Goal: Find specific page/section: Find specific page/section

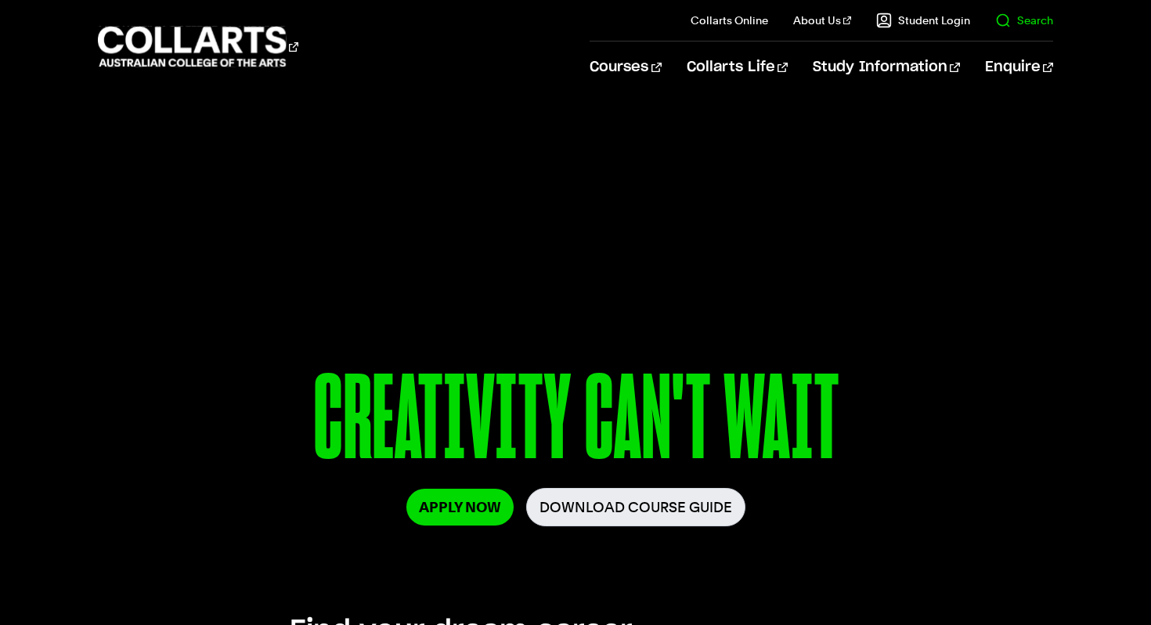
click at [1038, 22] on link "Search" at bounding box center [1024, 21] width 58 height 16
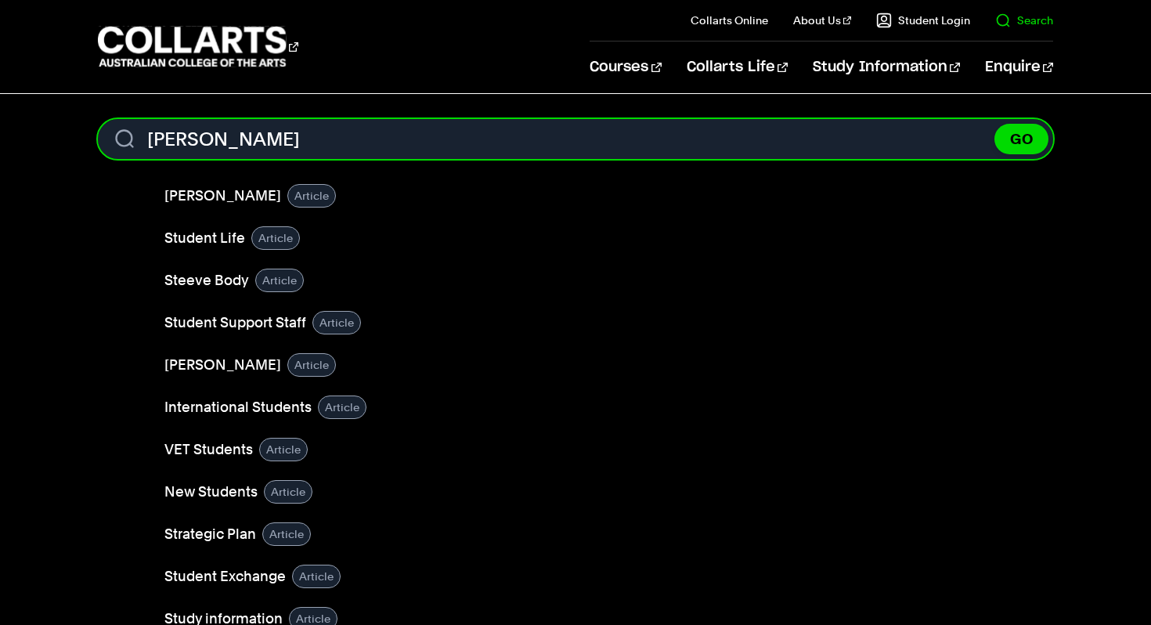
type input "[PERSON_NAME]"
click at [995, 124] on button "GO" at bounding box center [1022, 139] width 54 height 31
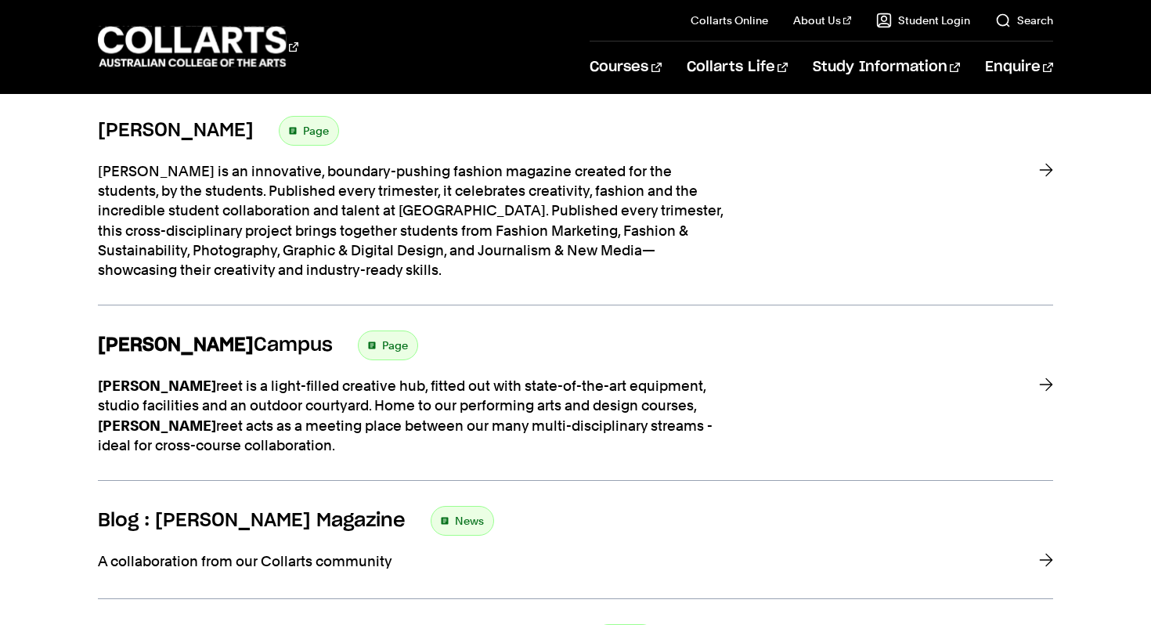
scroll to position [310, 0]
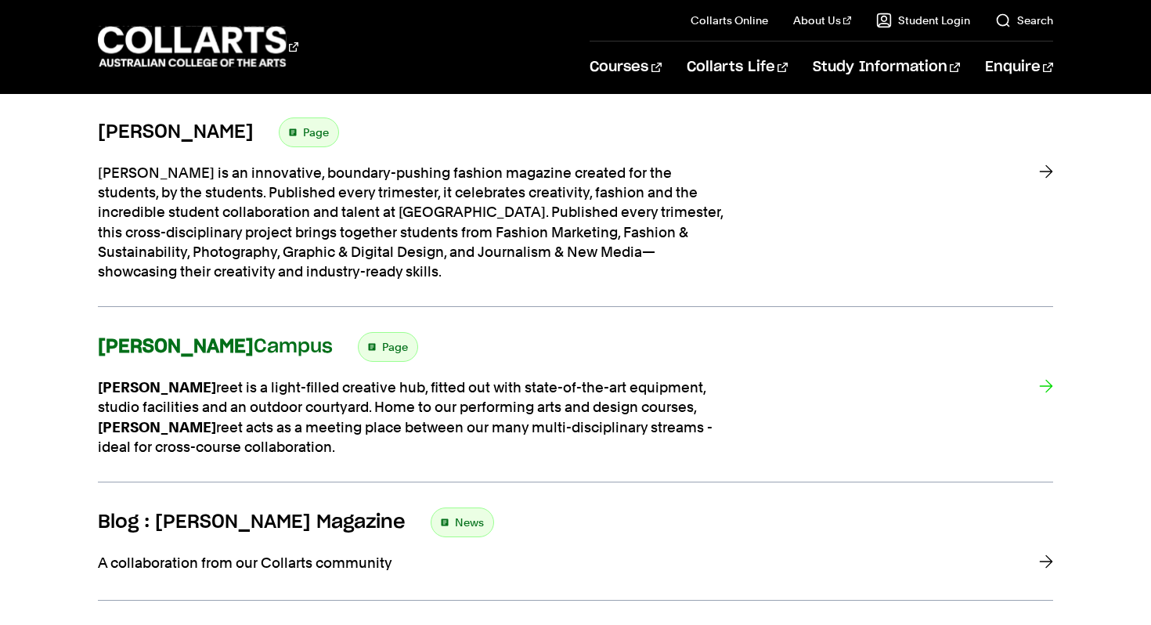
click at [358, 347] on div "Page" at bounding box center [388, 347] width 60 height 30
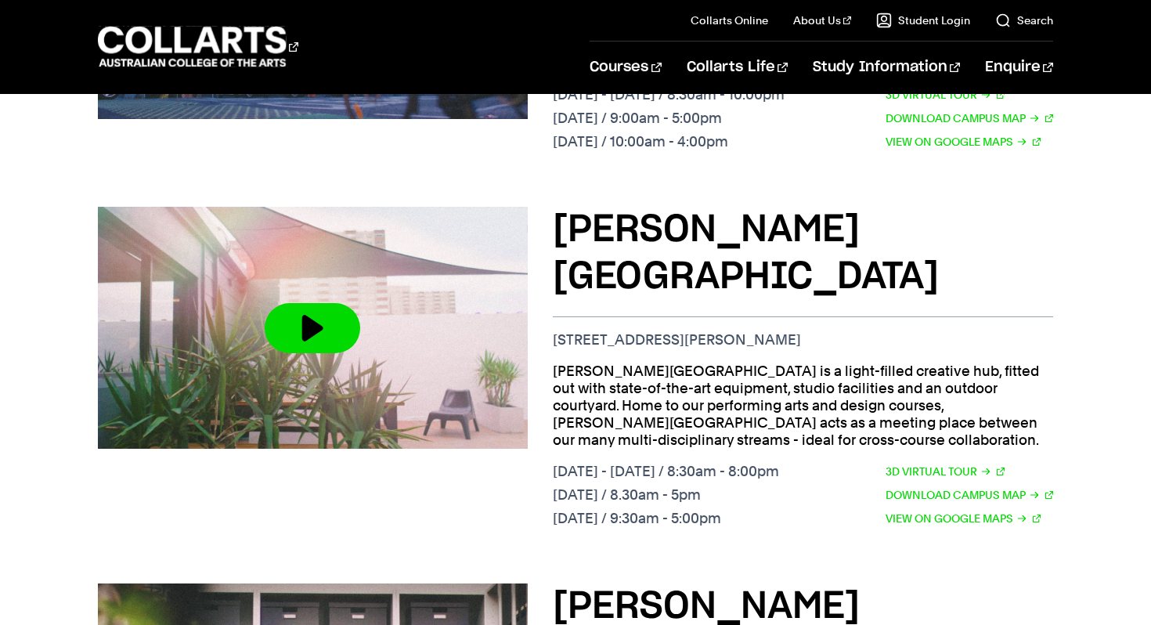
scroll to position [885, 0]
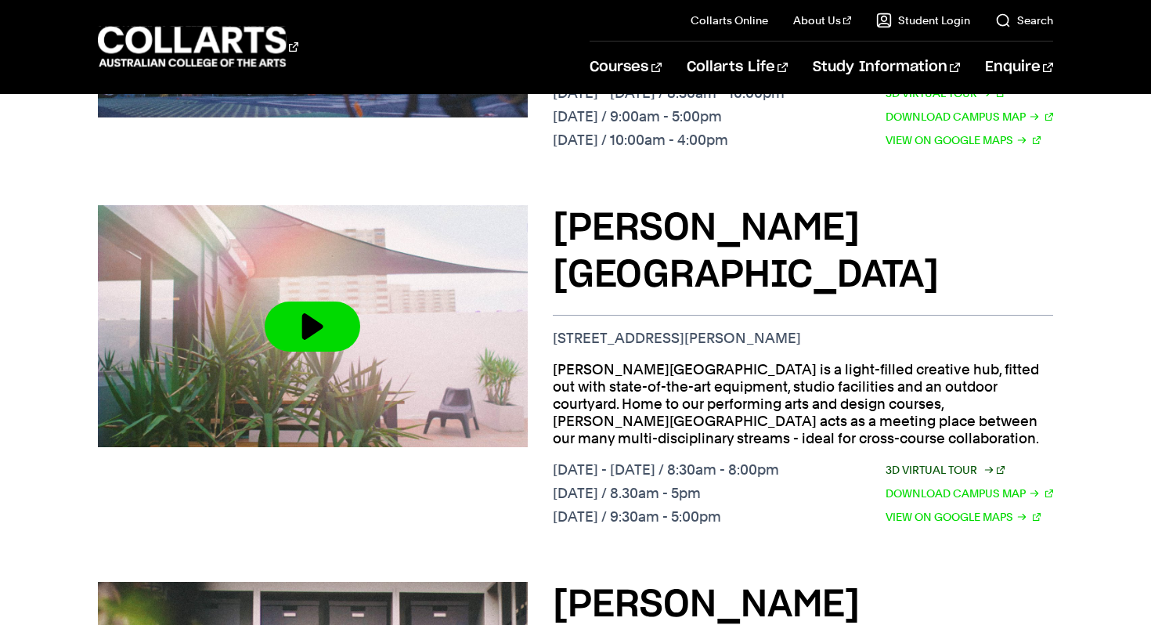
click at [909, 461] on link "3D Virtual Tour" at bounding box center [945, 469] width 119 height 17
click at [927, 461] on link "3D Virtual Tour" at bounding box center [945, 469] width 119 height 17
